Goal: Task Accomplishment & Management: Complete application form

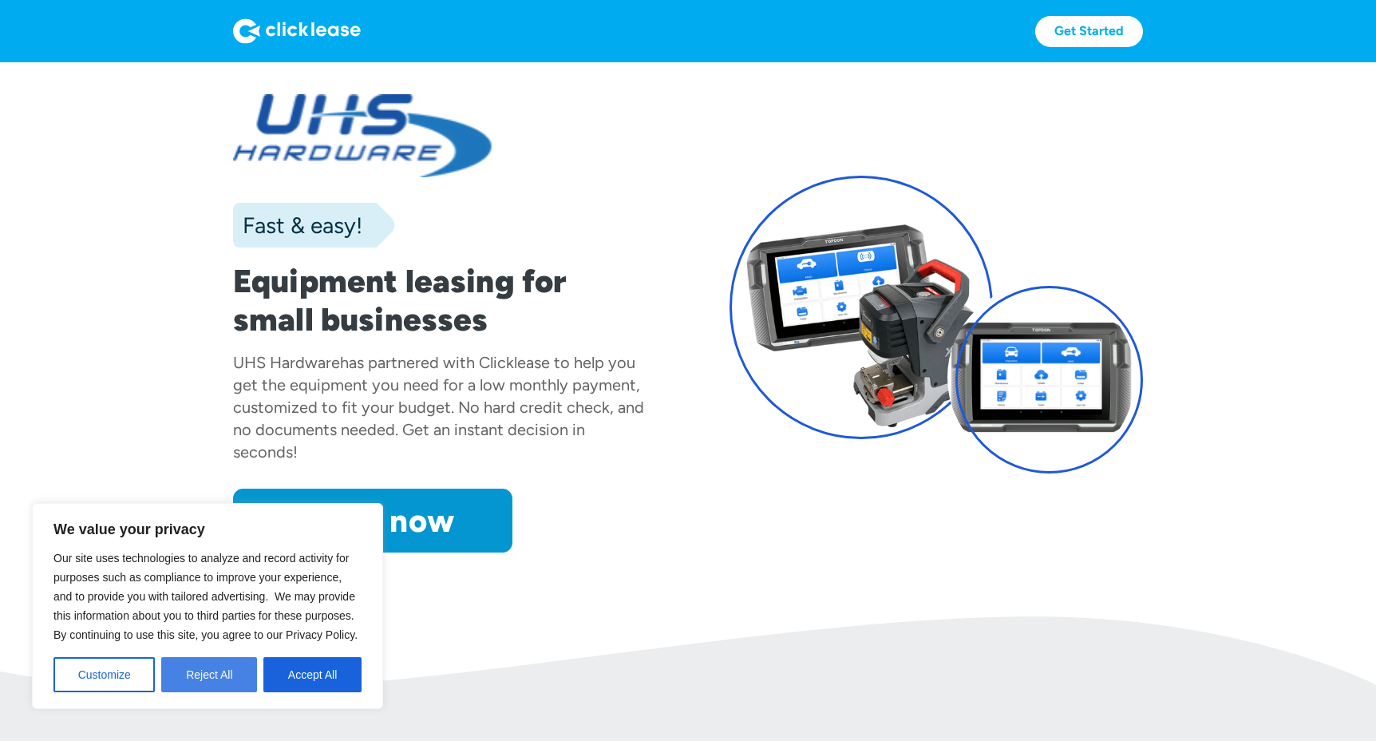
click at [240, 675] on button "Reject All" at bounding box center [209, 674] width 96 height 35
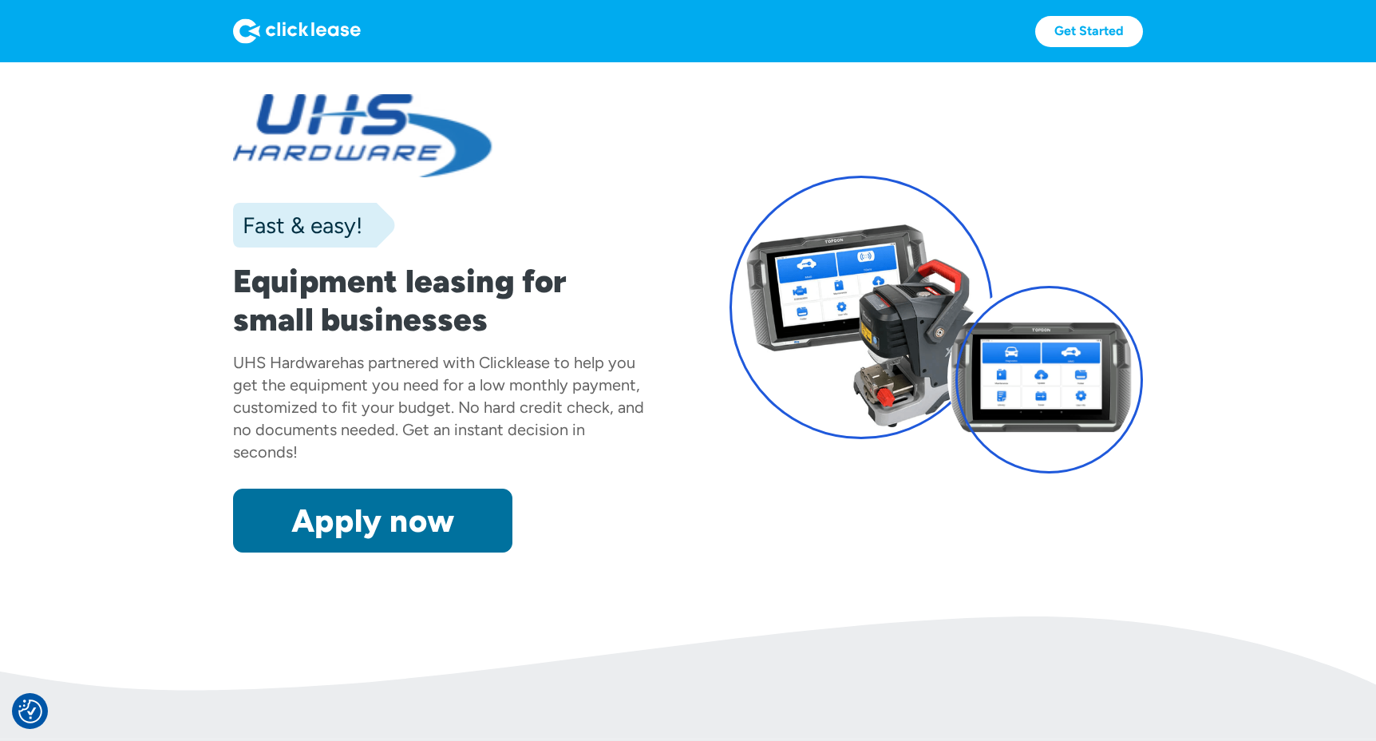
click at [411, 521] on link "Apply now" at bounding box center [372, 521] width 279 height 64
click at [410, 495] on link "Apply now" at bounding box center [372, 521] width 279 height 64
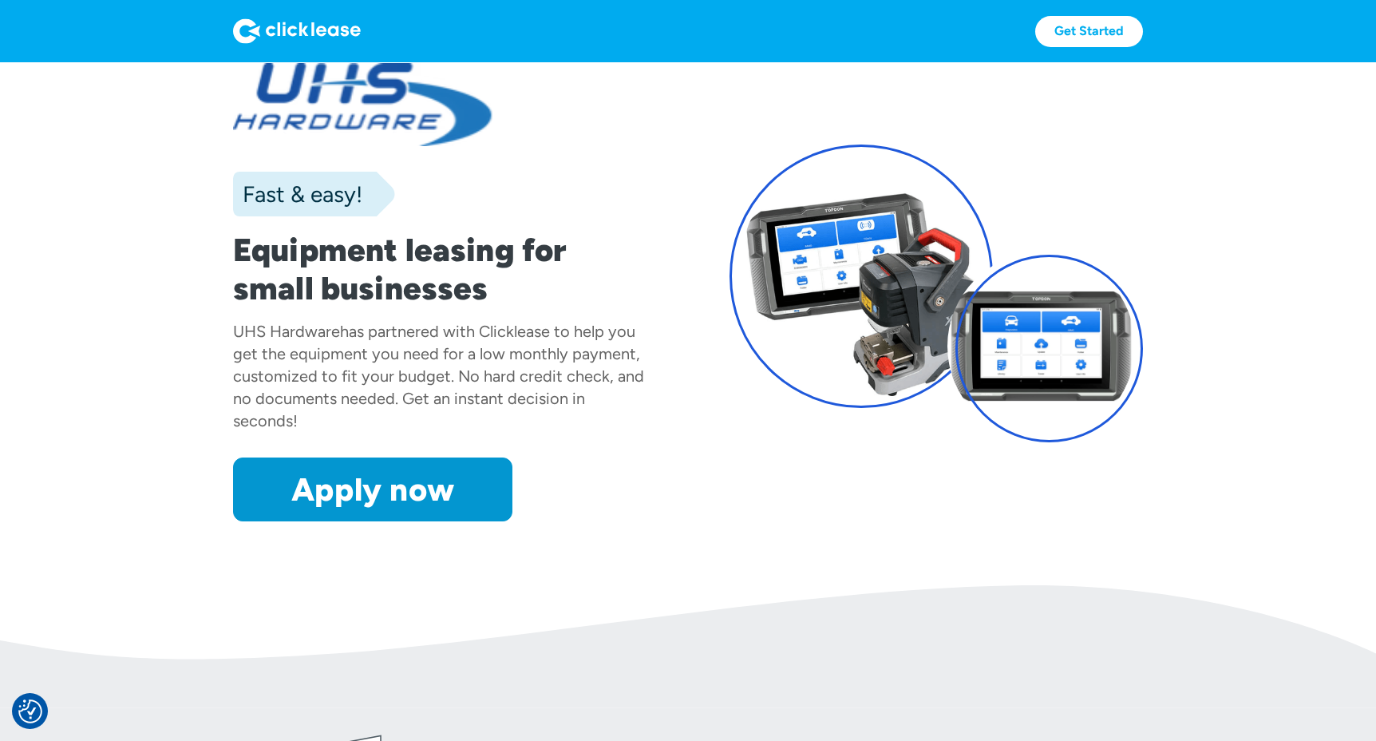
scroll to position [53, 0]
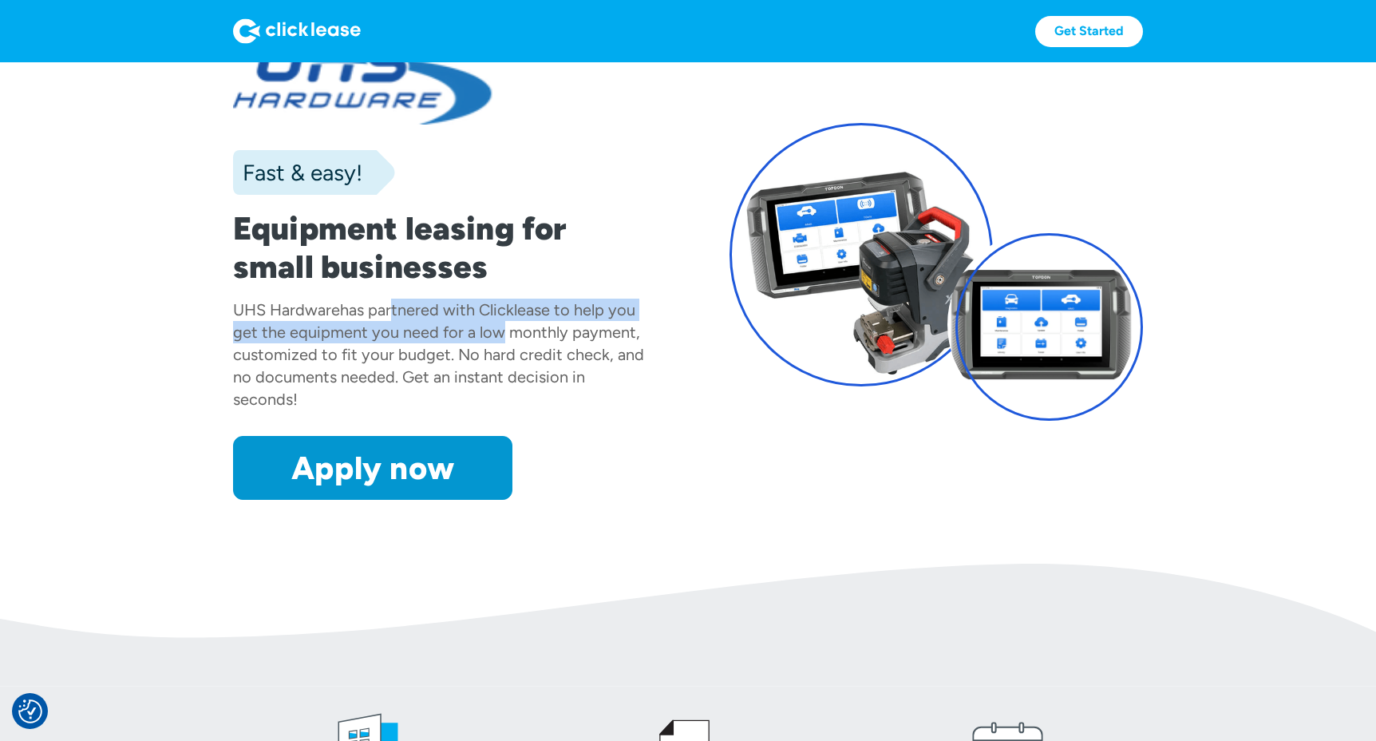
drag, startPoint x: 386, startPoint y: 311, endPoint x: 495, endPoint y: 340, distance: 112.5
click at [495, 340] on div "has partnered with Clicklease to help you get the equipment you need for a low …" at bounding box center [438, 354] width 411 height 109
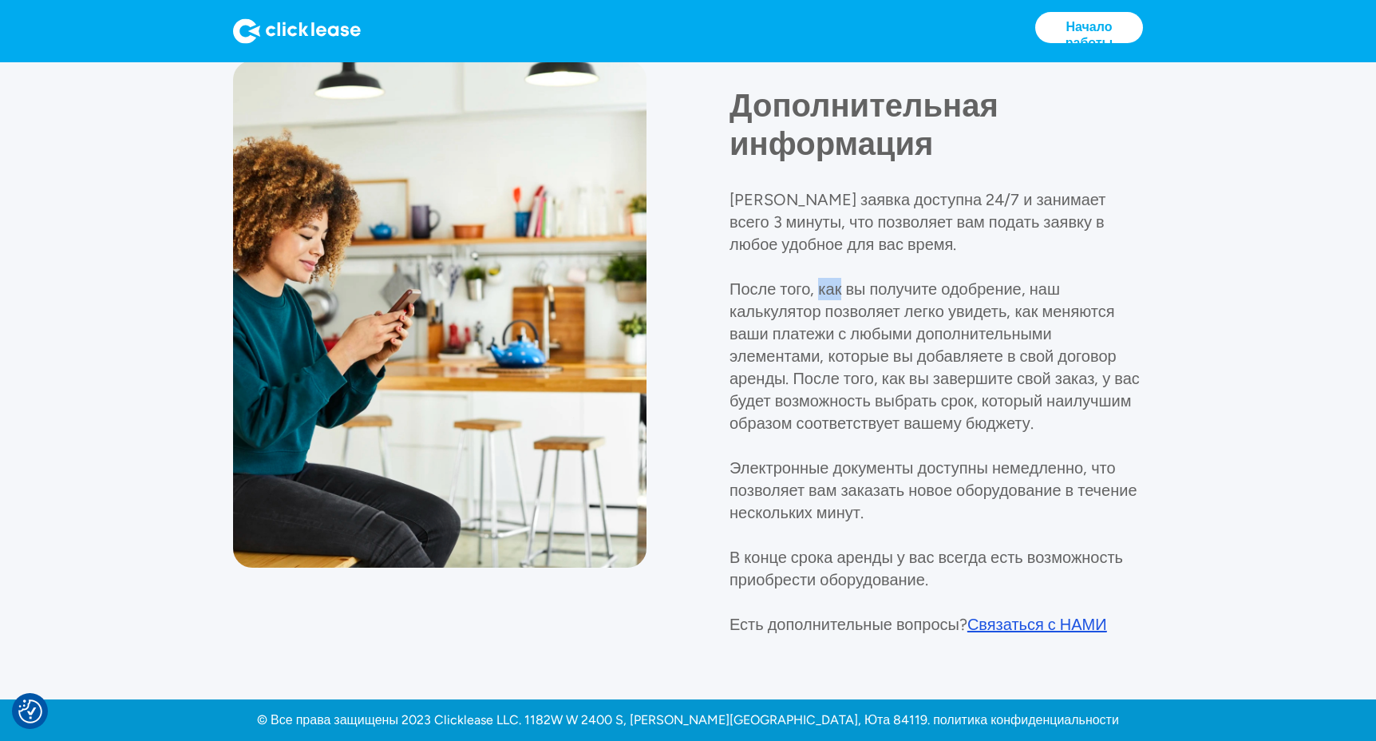
scroll to position [1852, 0]
click at [841, 378] on p "Наша заявка доступна 24/7 и занимает всего 3 минуты, что позволяет вам подать з…" at bounding box center [935, 412] width 410 height 444
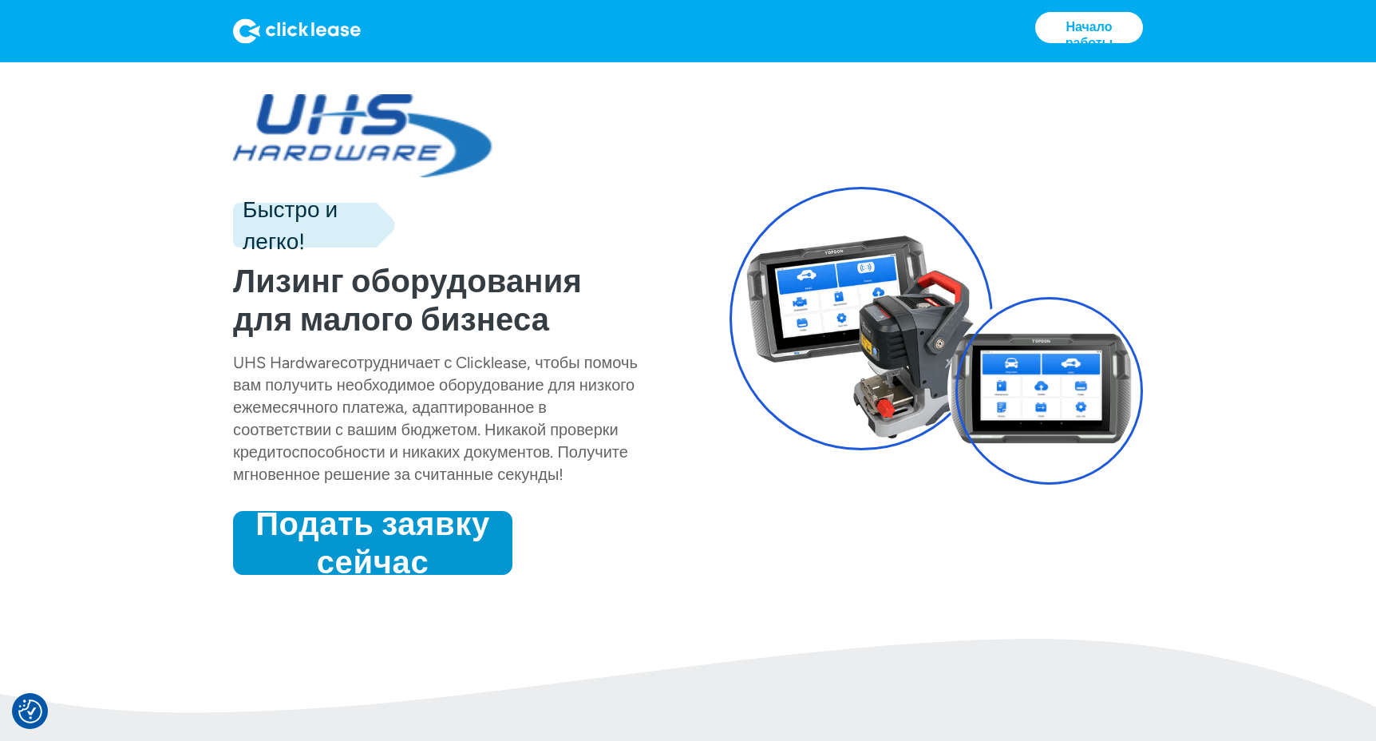
scroll to position [0, 0]
